Goal: Check status: Check status

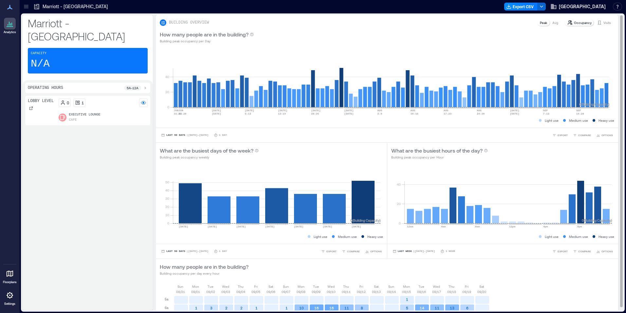
drag, startPoint x: 605, startPoint y: 24, endPoint x: 603, endPoint y: 30, distance: 6.1
click at [605, 24] on p "Visits" at bounding box center [608, 22] width 8 height 5
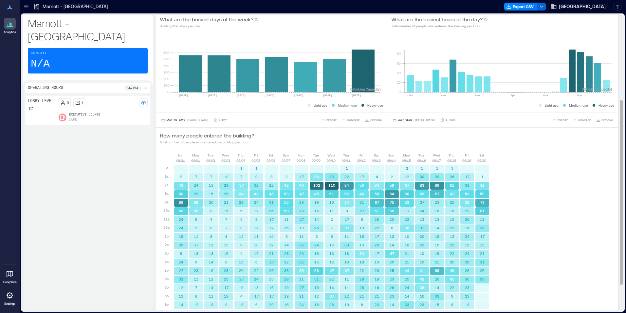
scroll to position [178, 0]
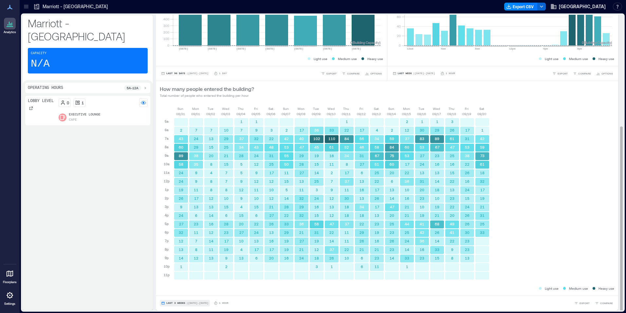
click at [173, 301] on button "Last 3 Weeks | [DATE] - [DATE]" at bounding box center [185, 302] width 50 height 7
click at [176, 293] on span "Custom" at bounding box center [173, 290] width 14 height 5
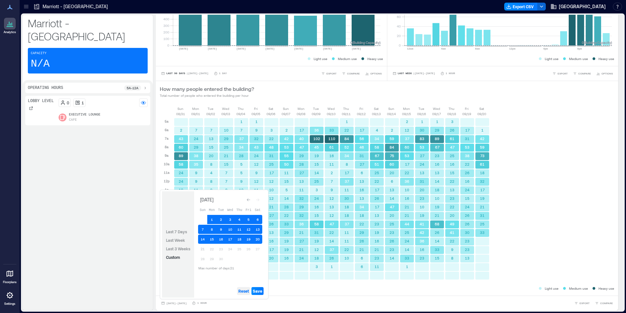
click at [239, 291] on span "Reset" at bounding box center [243, 290] width 10 height 5
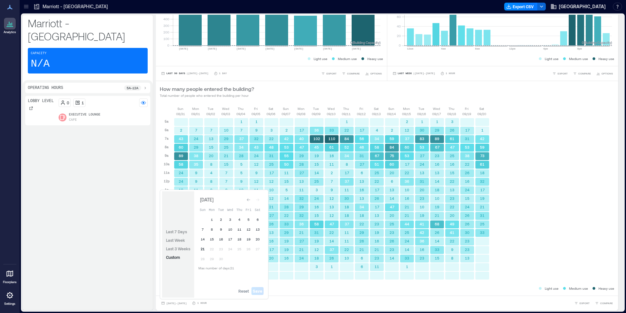
click at [202, 248] on button "21" at bounding box center [202, 248] width 9 height 9
click at [258, 237] on button "20" at bounding box center [257, 238] width 9 height 9
click at [250, 238] on button "19" at bounding box center [248, 238] width 9 height 9
click at [259, 289] on span "Save" at bounding box center [258, 290] width 10 height 5
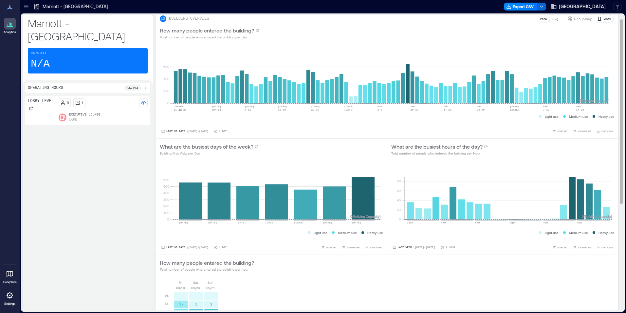
drag, startPoint x: 342, startPoint y: 268, endPoint x: 353, endPoint y: 278, distance: 15.3
click at [342, 267] on div "How many people entered the building? Total number of people who entered the bu…" at bounding box center [387, 264] width 455 height 13
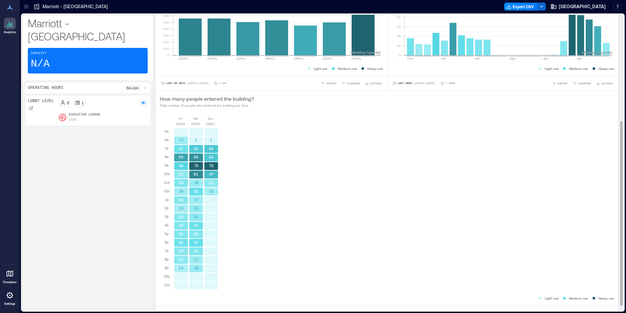
scroll to position [178, 0]
